Goal: Find specific page/section: Find specific page/section

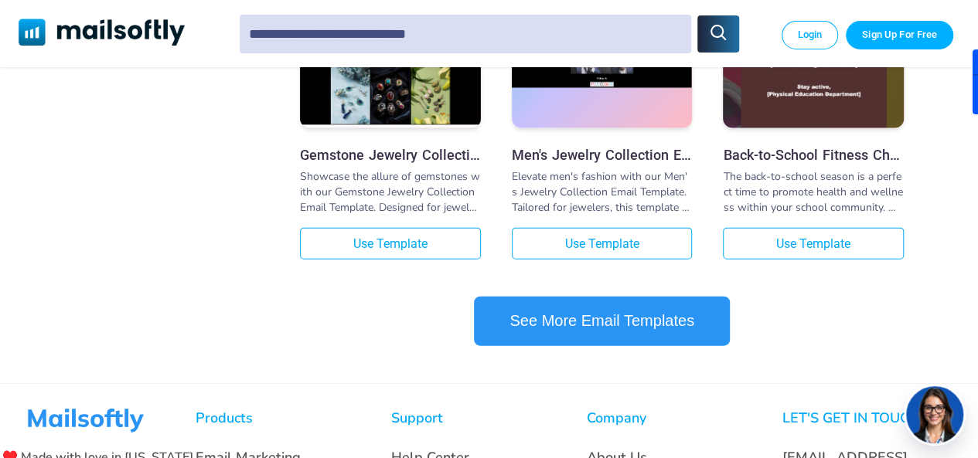
scroll to position [1778, 0]
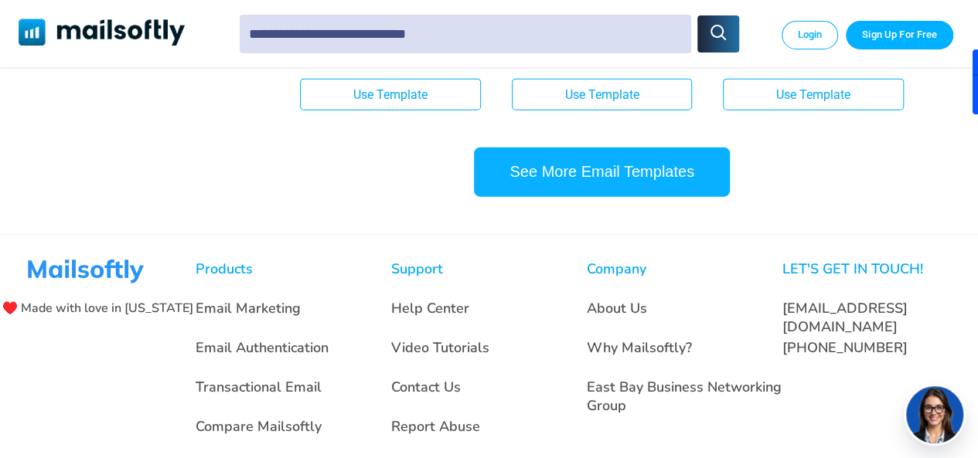
click at [612, 174] on button "See More Email Templates" at bounding box center [602, 172] width 256 height 49
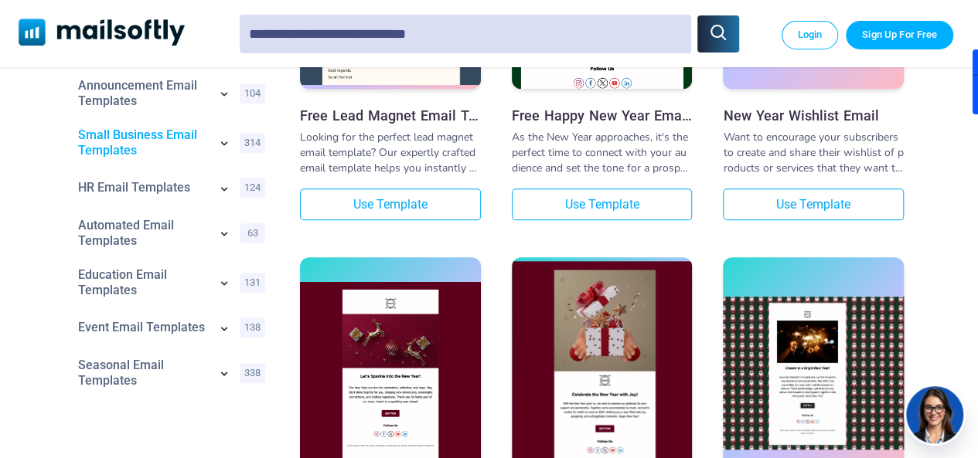
scroll to position [618, 0]
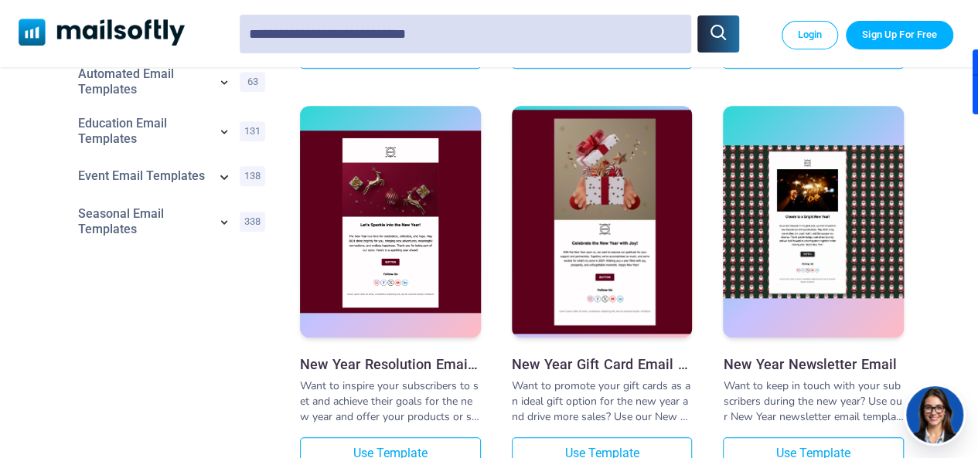
click at [219, 178] on icon at bounding box center [224, 176] width 19 height 19
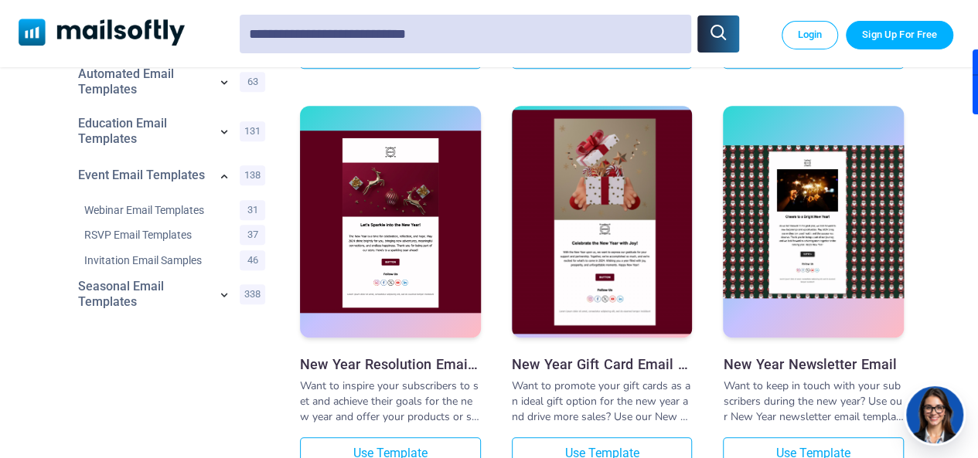
click at [213, 287] on div "Seasonal Email Templates 338" at bounding box center [169, 294] width 206 height 43
click at [212, 294] on div "Seasonal Email Templates 338" at bounding box center [169, 294] width 206 height 43
click at [223, 291] on icon at bounding box center [223, 294] width 15 height 15
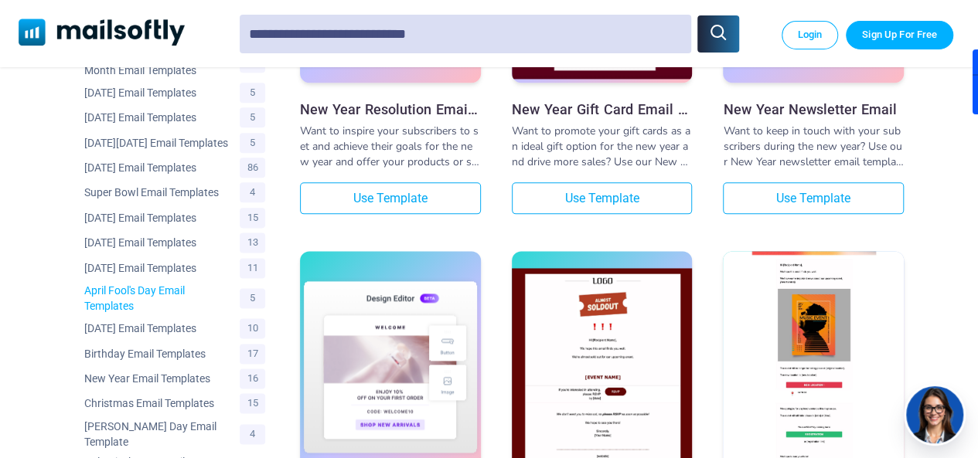
scroll to position [850, 0]
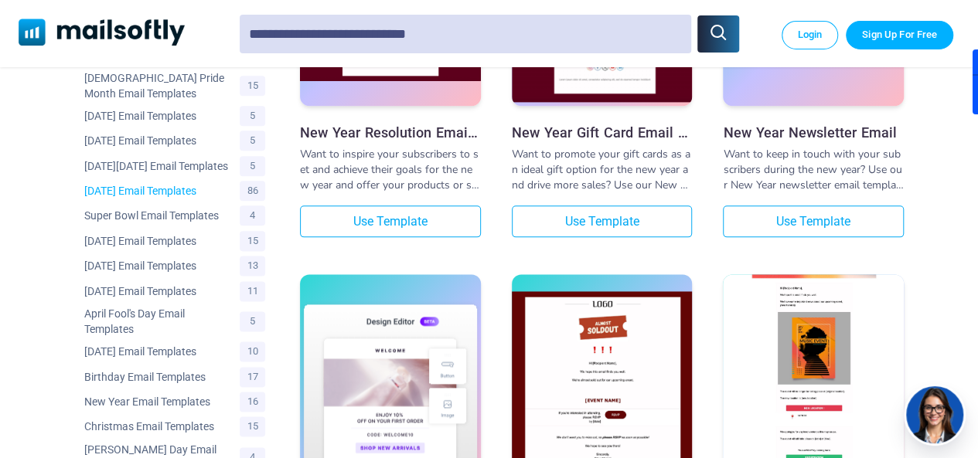
click at [142, 196] on link "[DATE] Email Templates" at bounding box center [158, 190] width 148 height 15
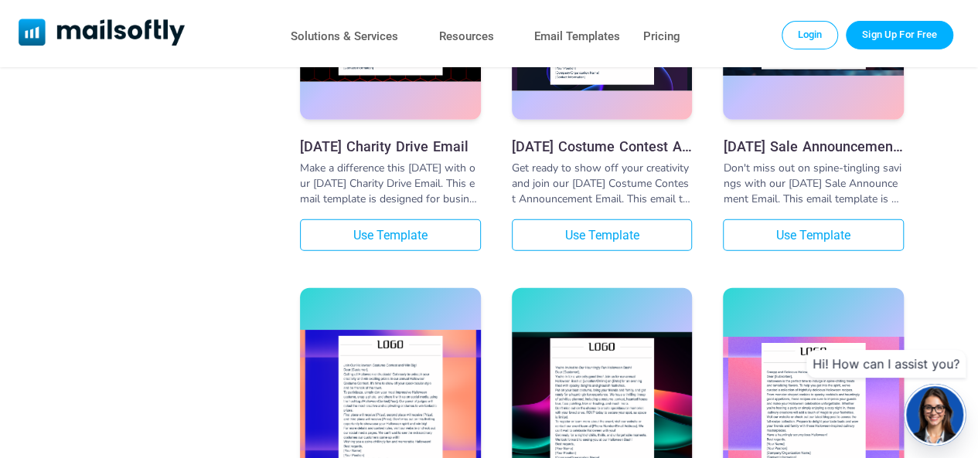
scroll to position [2165, 0]
